Goal: Find specific page/section: Find specific page/section

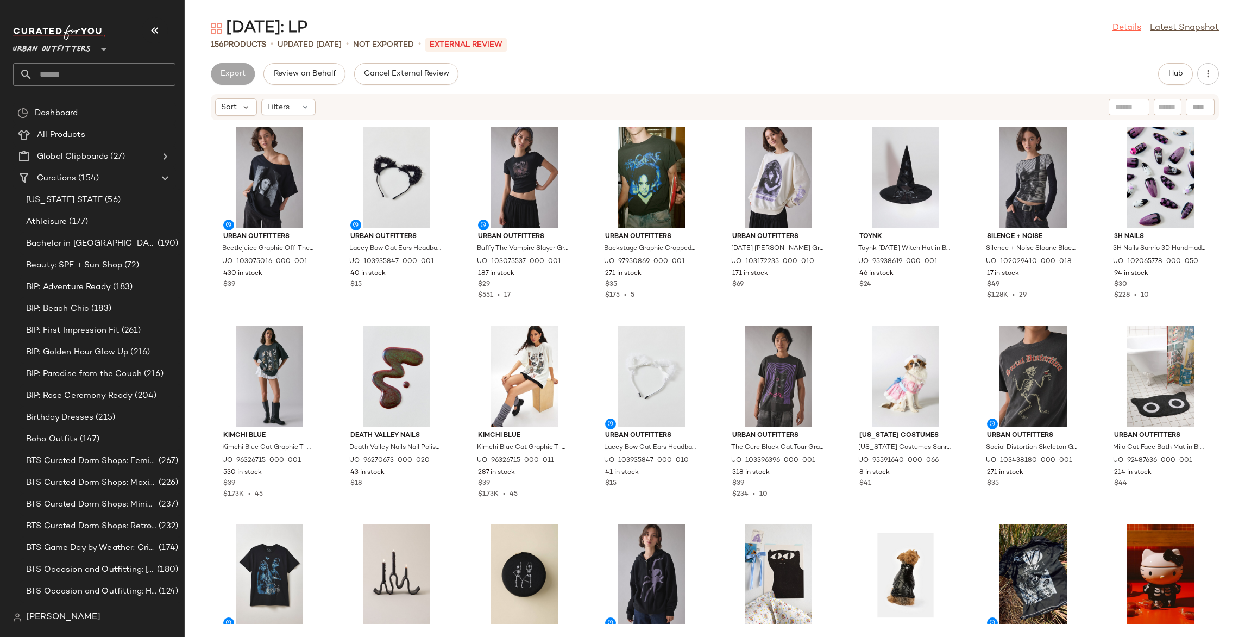
click at [1123, 34] on link "Details" at bounding box center [1127, 28] width 29 height 13
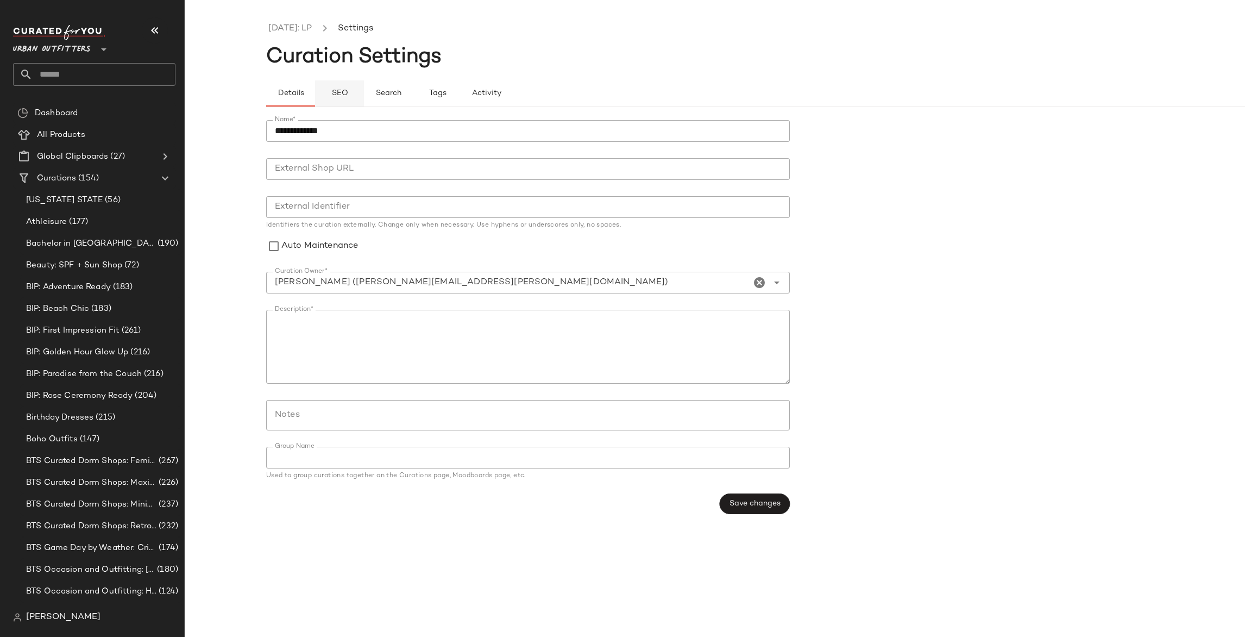
click at [338, 93] on span "SEO" at bounding box center [339, 93] width 17 height 9
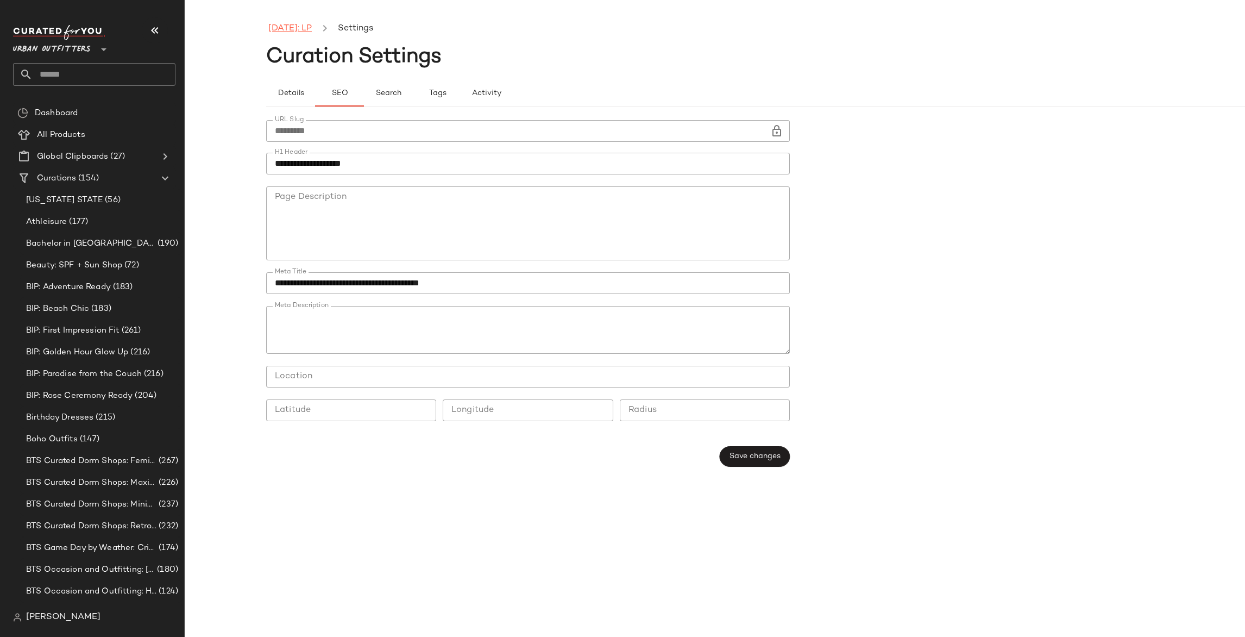
click at [280, 26] on link "[DATE]: LP" at bounding box center [289, 29] width 43 height 14
